Goal: Check status: Check status

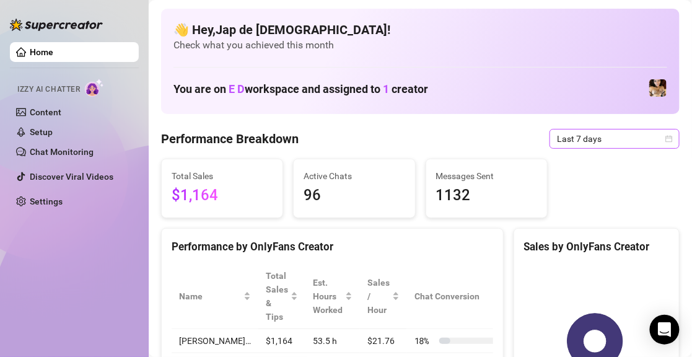
click at [560, 143] on span "Last 7 days" at bounding box center [614, 139] width 115 height 19
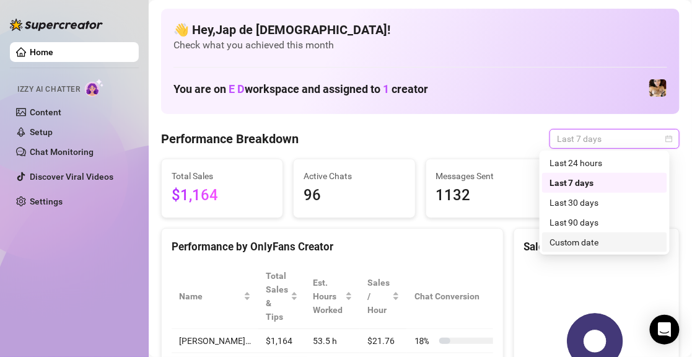
click at [580, 240] on div "Custom date" at bounding box center [605, 242] width 110 height 14
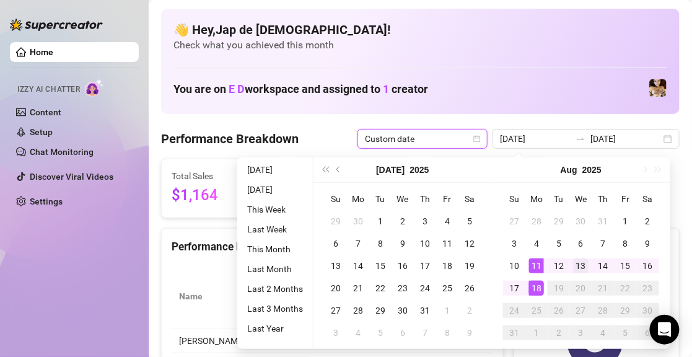
type input "[DATE]"
click at [574, 269] on div "13" at bounding box center [581, 265] width 15 height 15
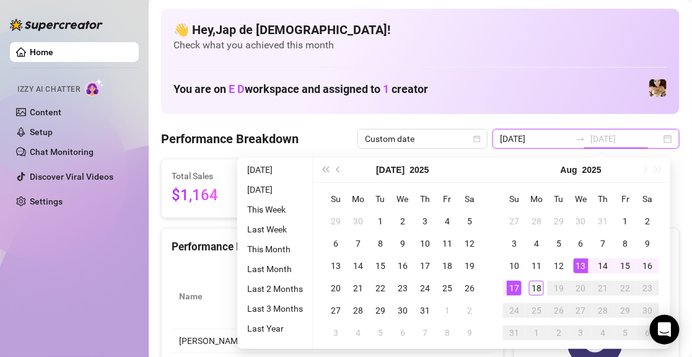
type input "[DATE]"
click at [538, 289] on div "18" at bounding box center [536, 288] width 15 height 15
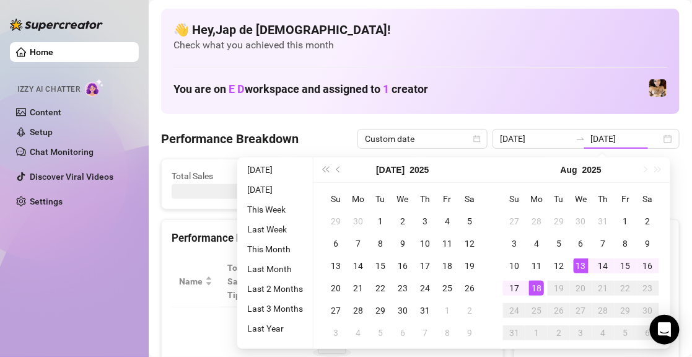
type input "[DATE]"
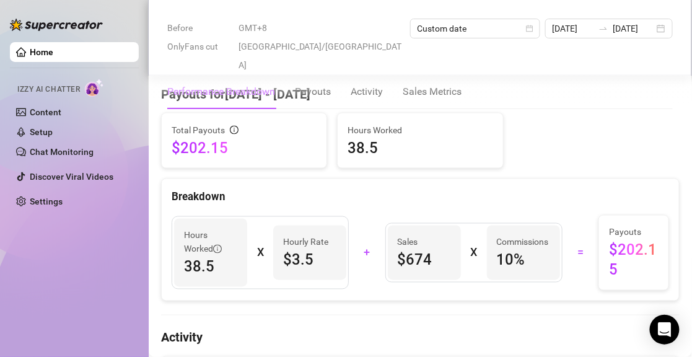
scroll to position [248, 0]
